Goal: Find specific page/section: Find specific page/section

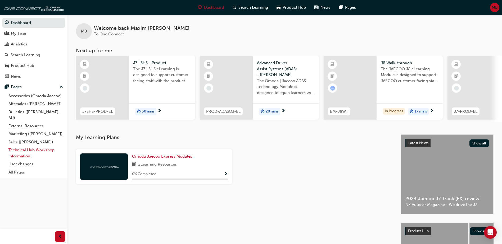
click at [18, 151] on link "Technical Hub Workshop information" at bounding box center [35, 153] width 59 height 14
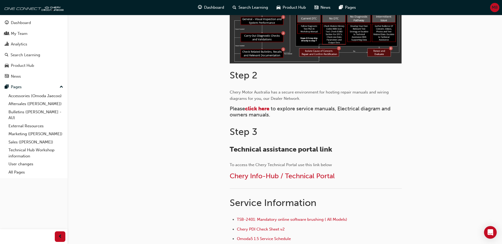
scroll to position [212, 0]
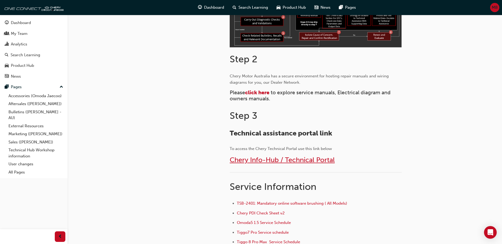
click at [276, 160] on span "Chery Info-Hub / Technical Portal" at bounding box center [282, 160] width 105 height 8
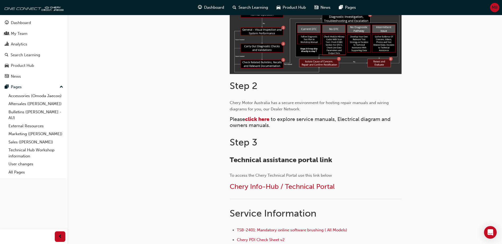
scroll to position [185, 0]
click at [261, 120] on span "click here" at bounding box center [257, 119] width 24 height 6
